Goal: Information Seeking & Learning: Learn about a topic

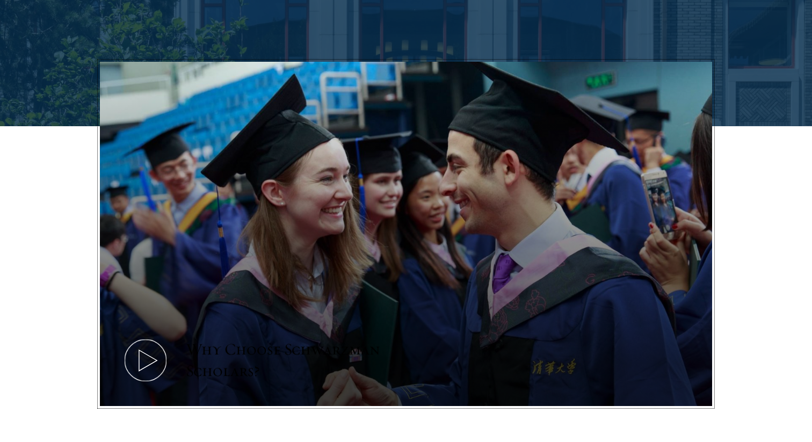
click at [161, 344] on icon at bounding box center [145, 360] width 48 height 48
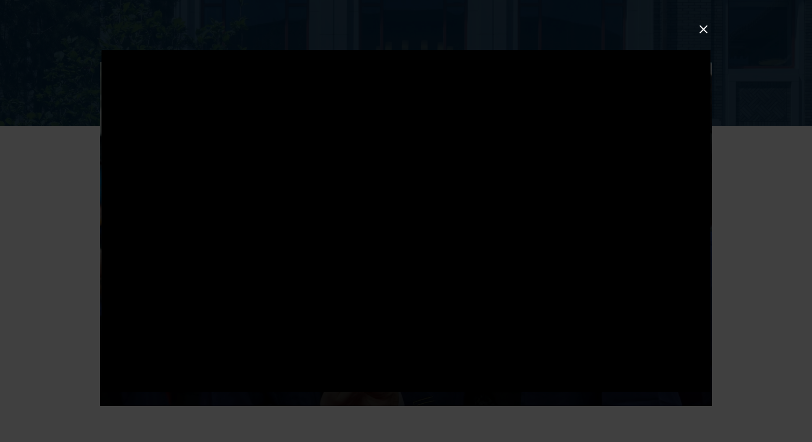
click at [35, 297] on div at bounding box center [406, 221] width 812 height 442
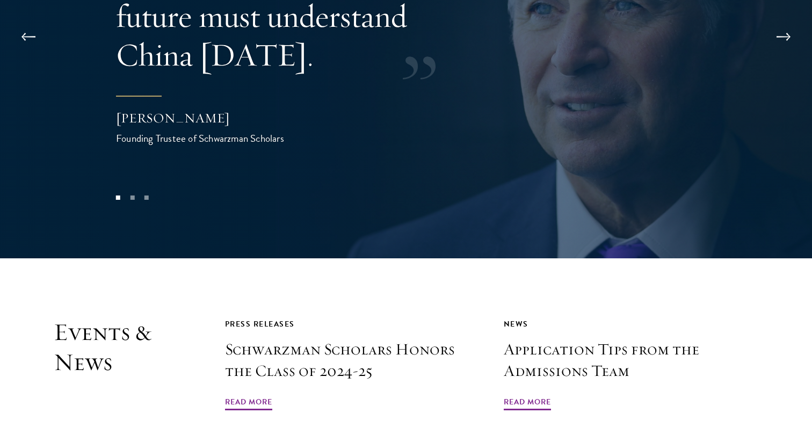
scroll to position [2154, 0]
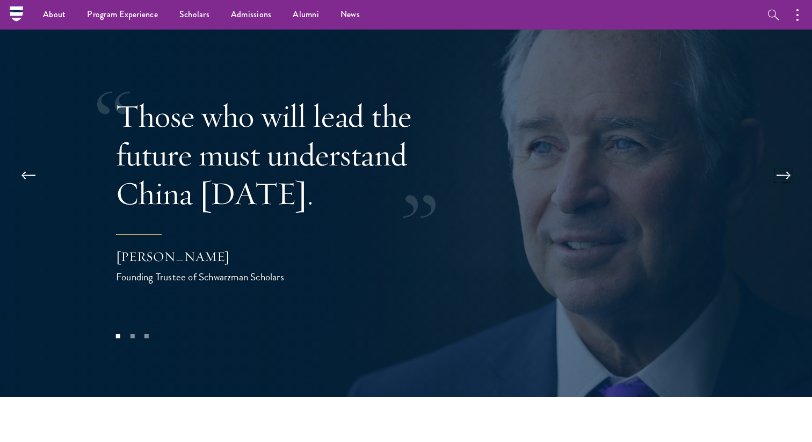
click at [786, 161] on button at bounding box center [783, 176] width 35 height 30
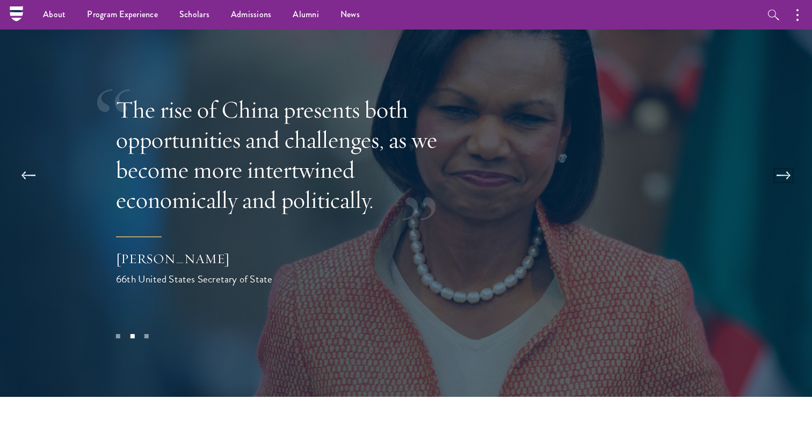
click at [786, 161] on button at bounding box center [783, 176] width 35 height 30
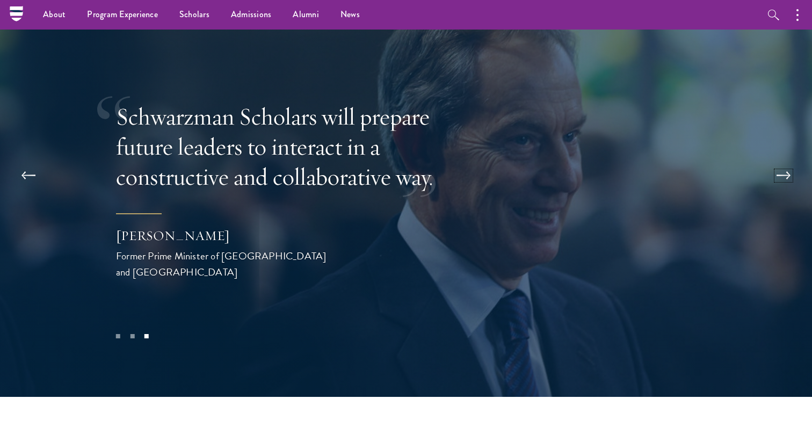
click at [786, 161] on button at bounding box center [783, 176] width 35 height 30
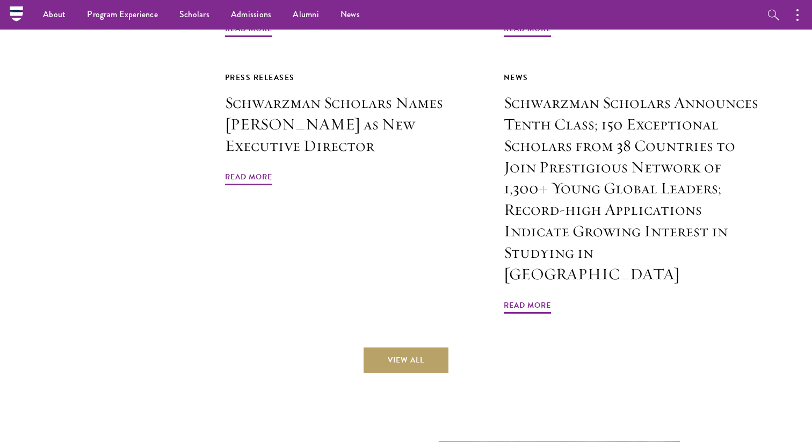
scroll to position [2658, 0]
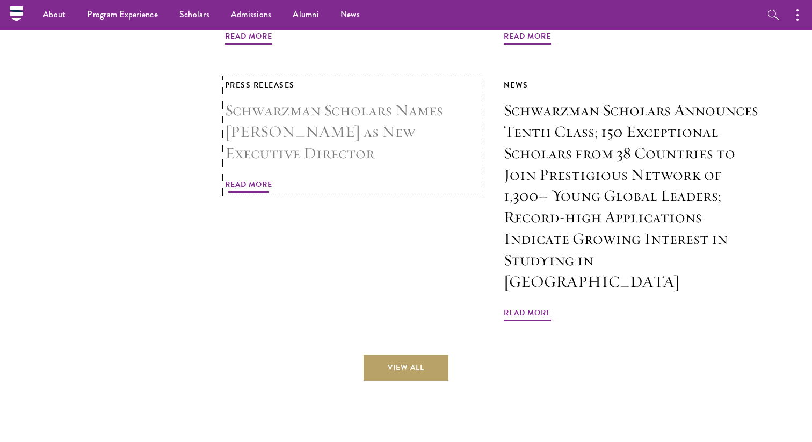
click at [270, 132] on h3 "Schwarzman Scholars Names [PERSON_NAME] as New Executive Director" at bounding box center [352, 132] width 255 height 64
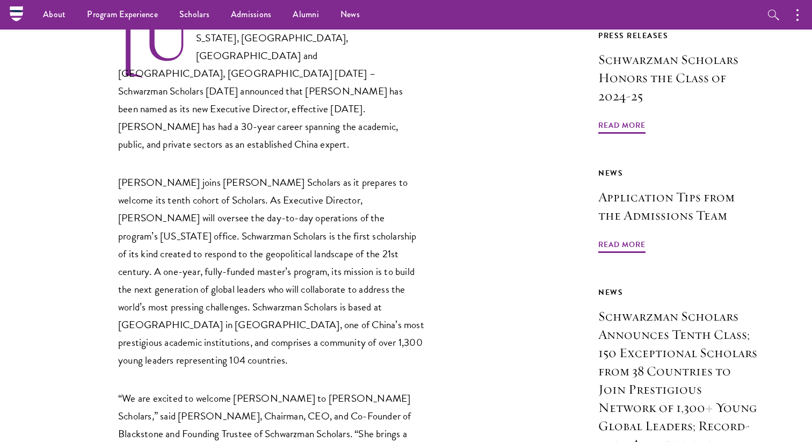
scroll to position [199, 0]
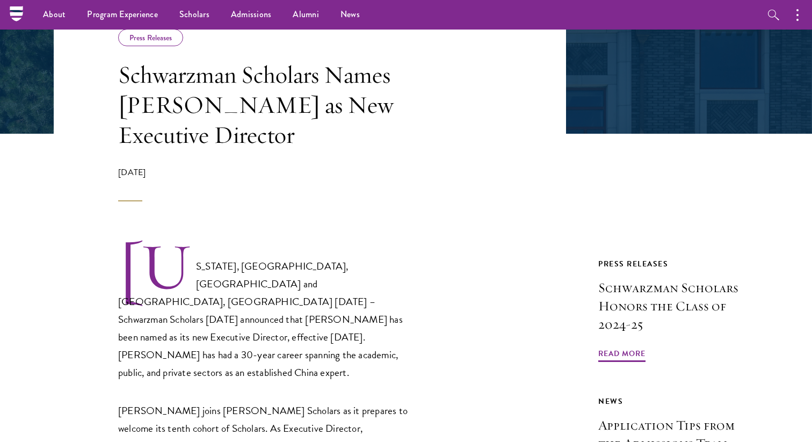
click at [17, 12] on nav "About Overview Leadership Donors Program Experience Overview Curriculum Student…" at bounding box center [337, 15] width 643 height 30
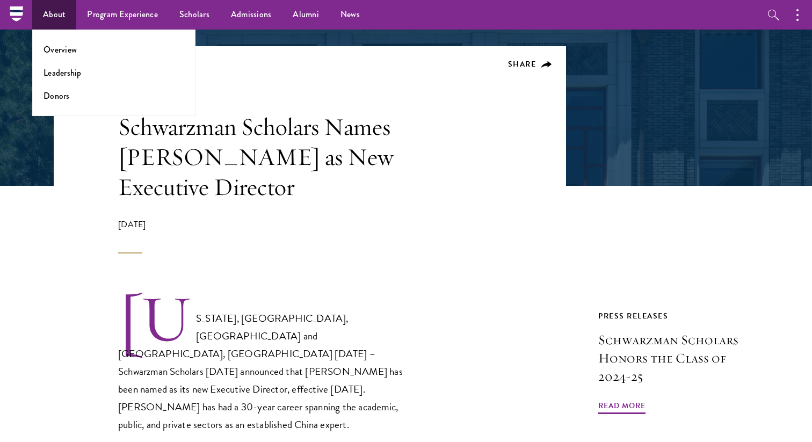
scroll to position [0, 0]
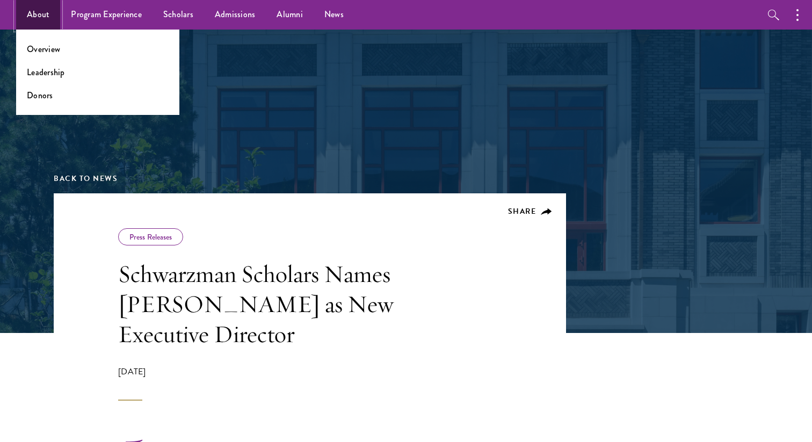
click at [35, 14] on link "About" at bounding box center [38, 15] width 44 height 30
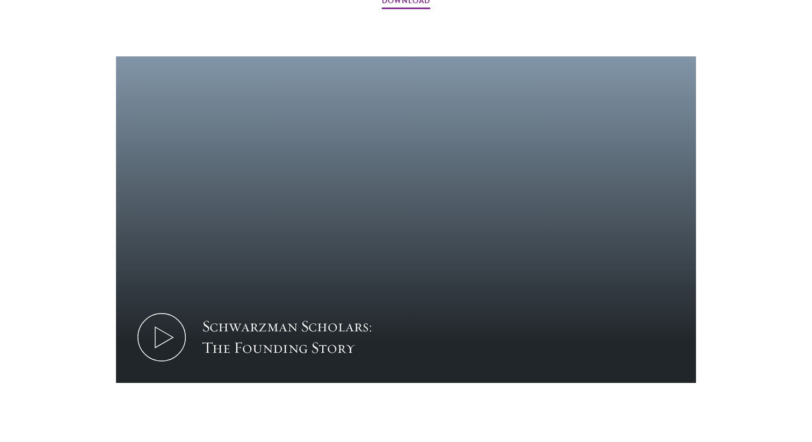
scroll to position [1415, 0]
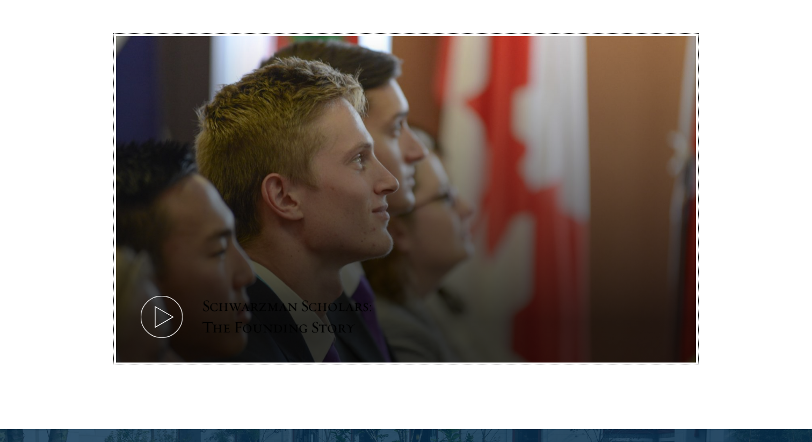
click at [173, 293] on icon at bounding box center [161, 317] width 48 height 48
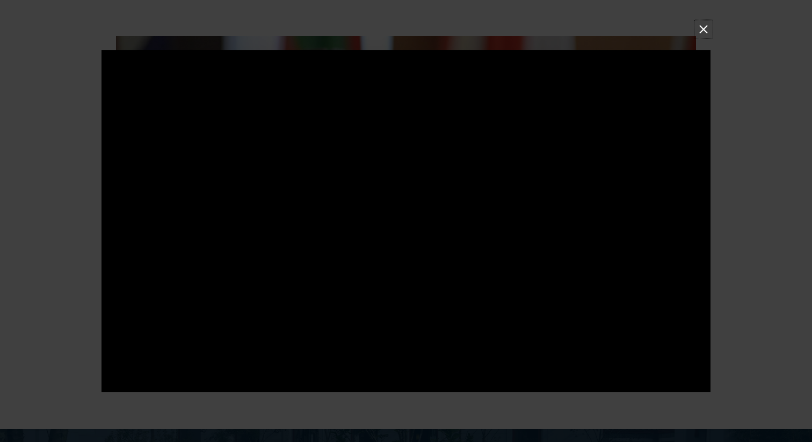
click at [704, 28] on button at bounding box center [703, 29] width 14 height 14
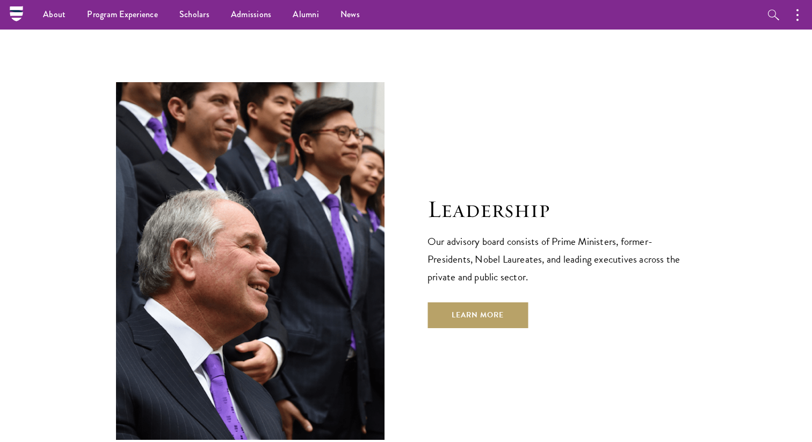
scroll to position [3702, 0]
